Goal: Information Seeking & Learning: Learn about a topic

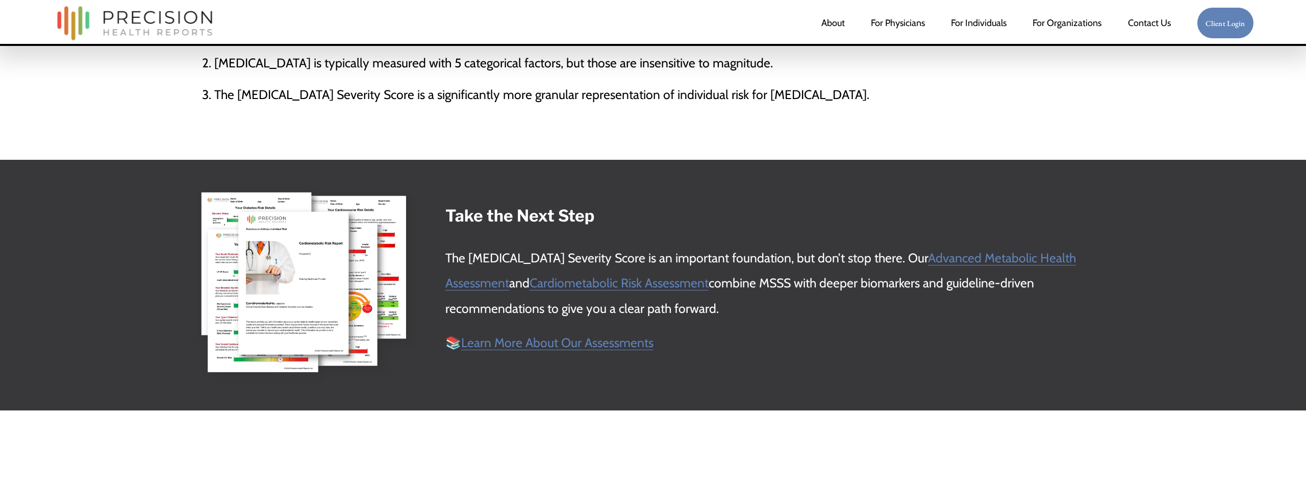
scroll to position [3305, 0]
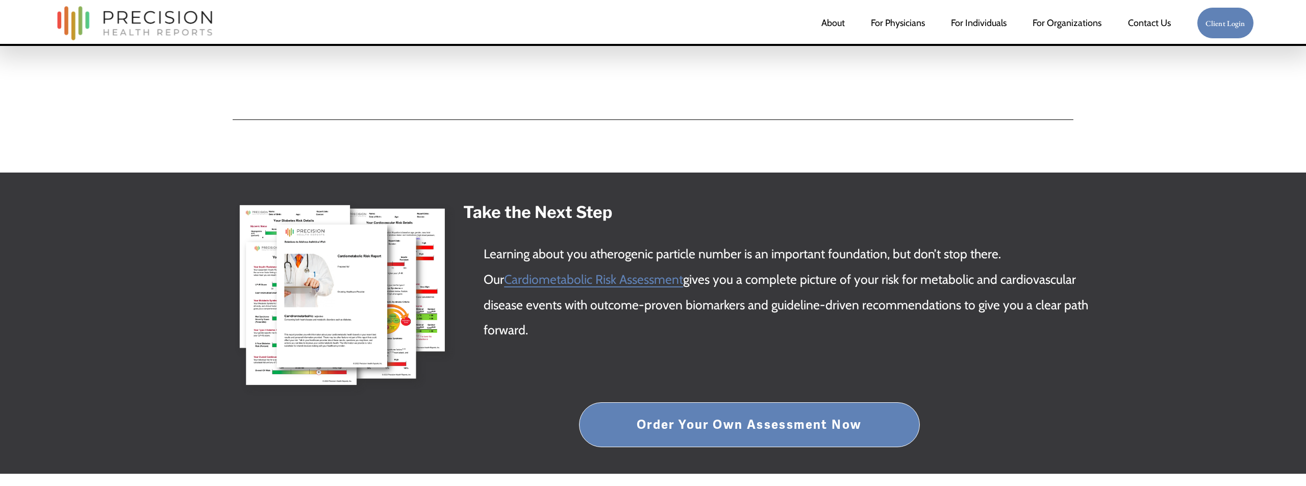
scroll to position [3957, 0]
drag, startPoint x: 482, startPoint y: 206, endPoint x: 469, endPoint y: 209, distance: 13.1
click at [482, 206] on strong "Take the Next Step" at bounding box center [537, 212] width 149 height 20
drag, startPoint x: 465, startPoint y: 208, endPoint x: 561, endPoint y: 325, distance: 151.5
click at [562, 325] on div "Take the Next Step Learning about you atherogenic particle number is an importa…" at bounding box center [787, 270] width 649 height 144
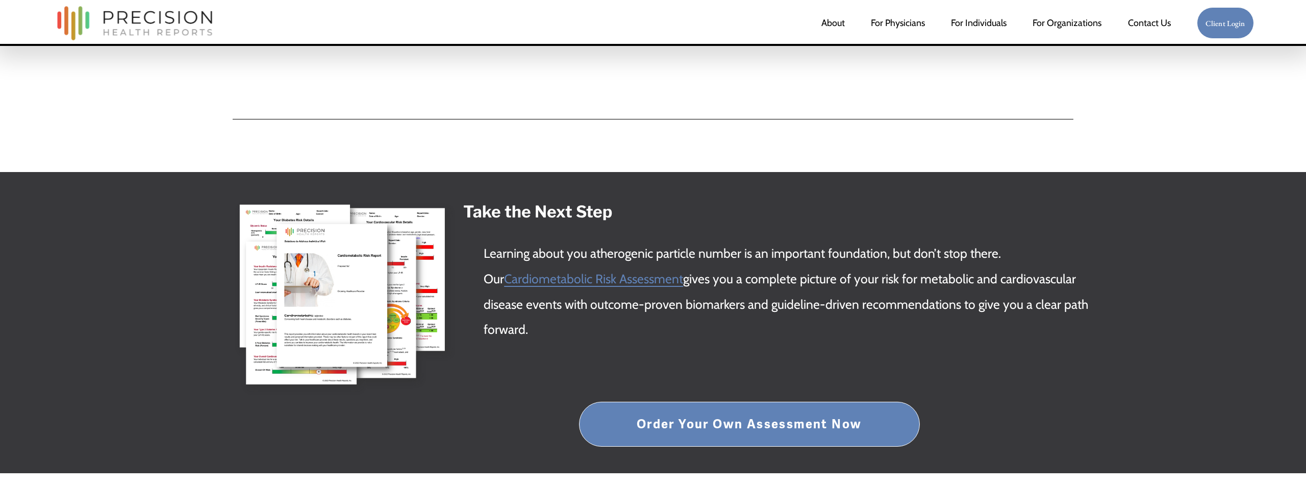
copy div "Take the Next Step Learning about you atherogenic particle number is an importa…"
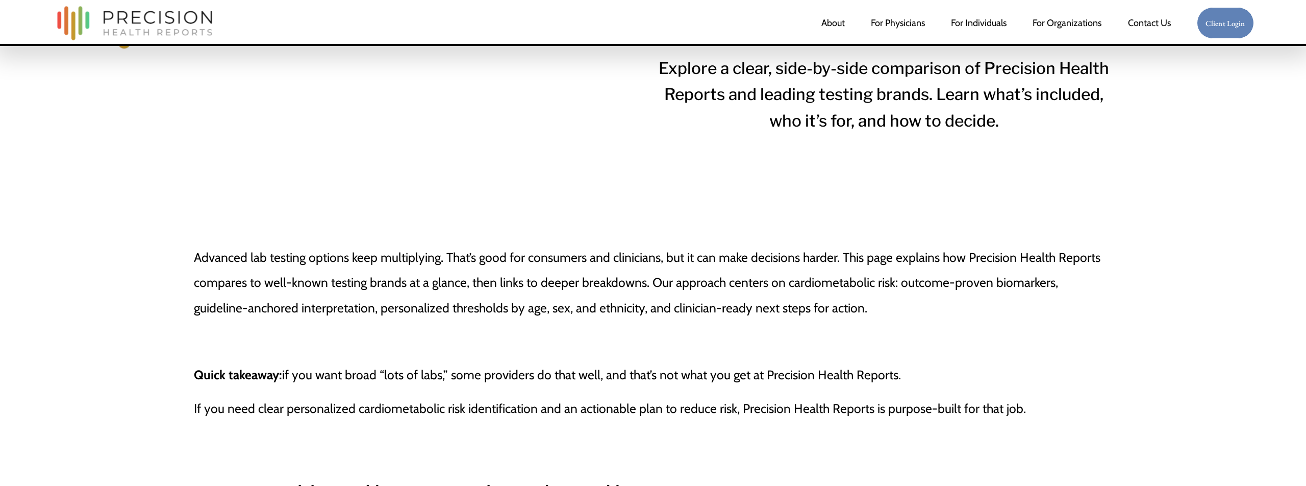
scroll to position [214, 0]
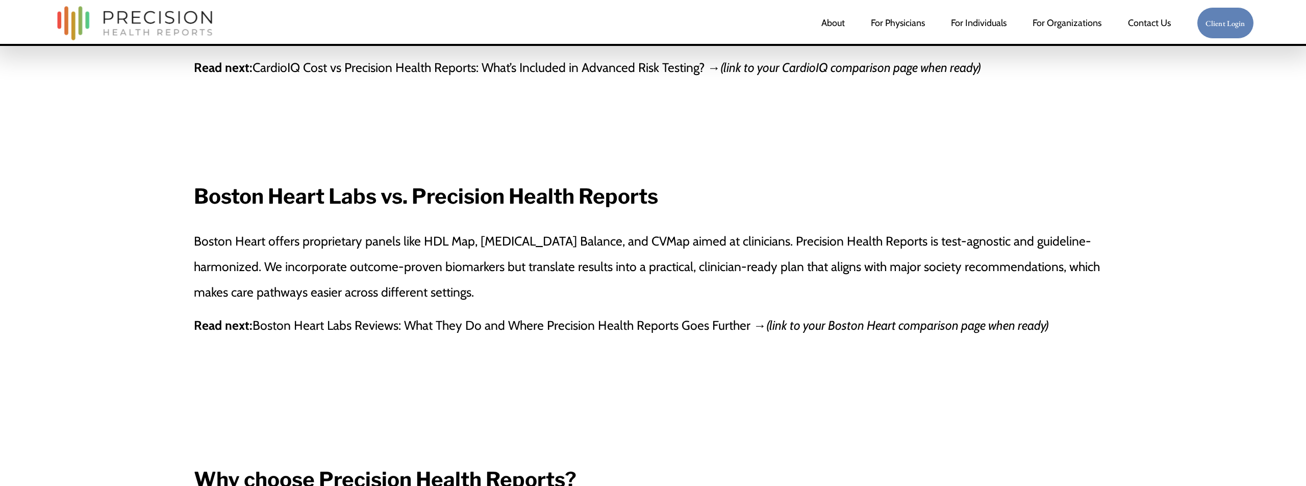
scroll to position [1500, 0]
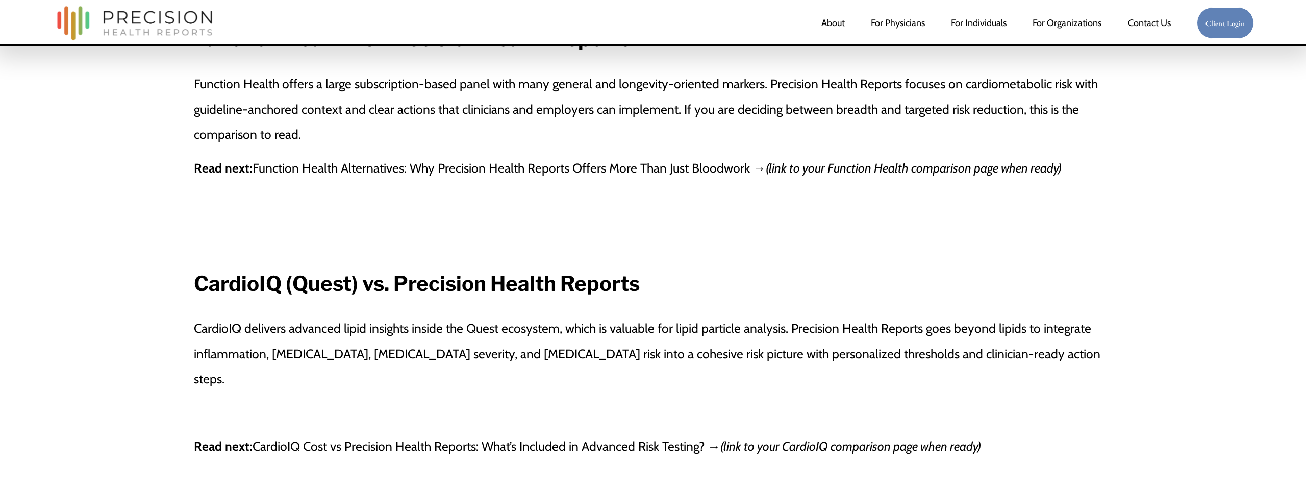
scroll to position [1078, 0]
